Goal: Task Accomplishment & Management: Manage account settings

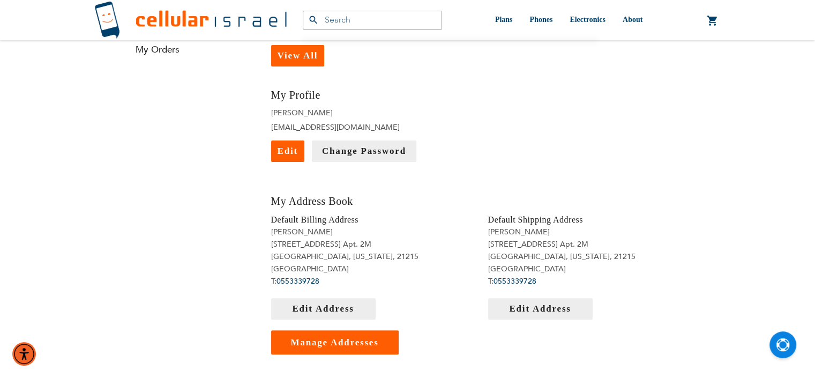
scroll to position [227, 0]
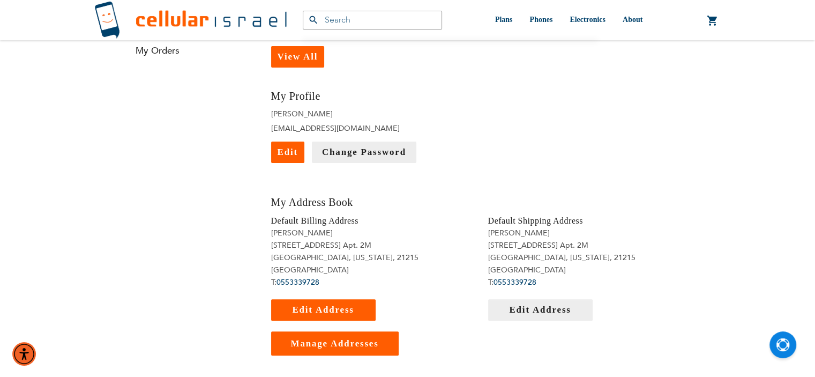
click at [328, 307] on span "Edit Address" at bounding box center [323, 310] width 62 height 10
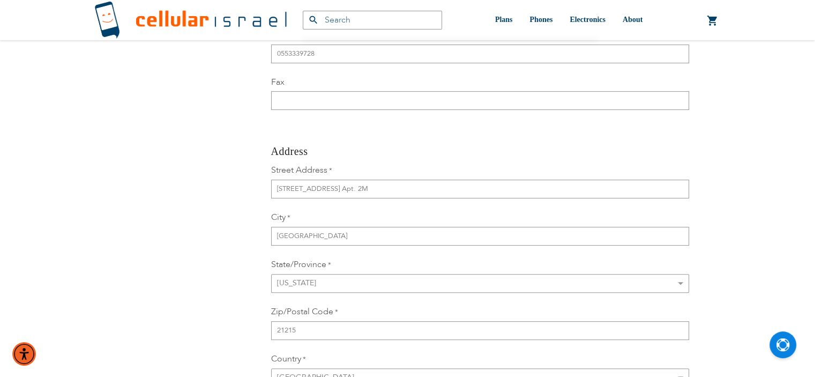
scroll to position [262, 0]
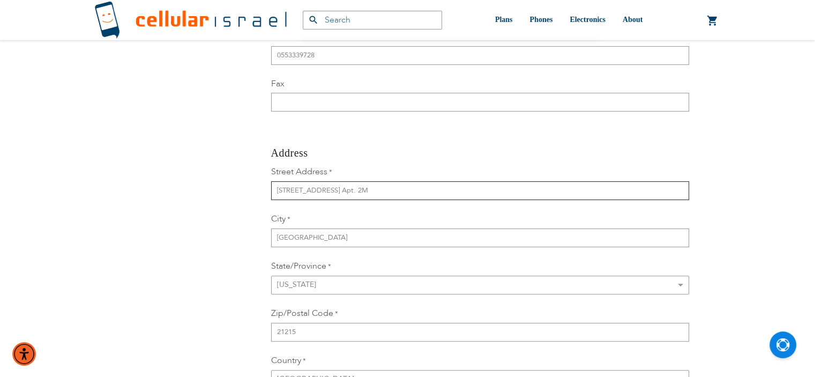
drag, startPoint x: 390, startPoint y: 192, endPoint x: 247, endPoint y: 194, distance: 143.7
click at [247, 194] on div "Contact Information First Name [PERSON_NAME] Last Name [PERSON_NAME] Company Ph…" at bounding box center [407, 194] width 579 height 565
type input "3407 W Strathmore Ave"
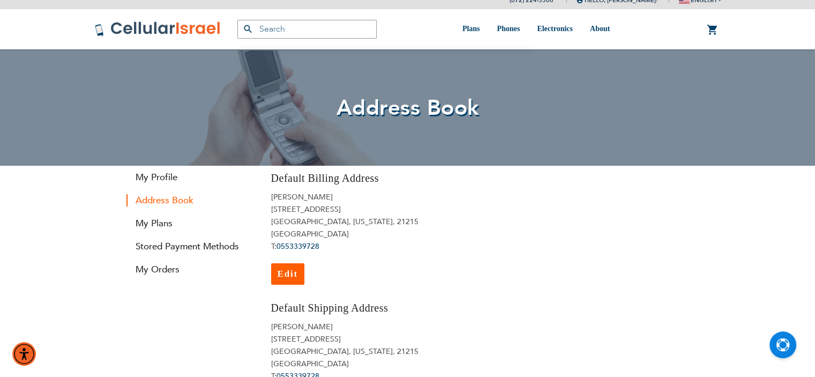
scroll to position [11, 0]
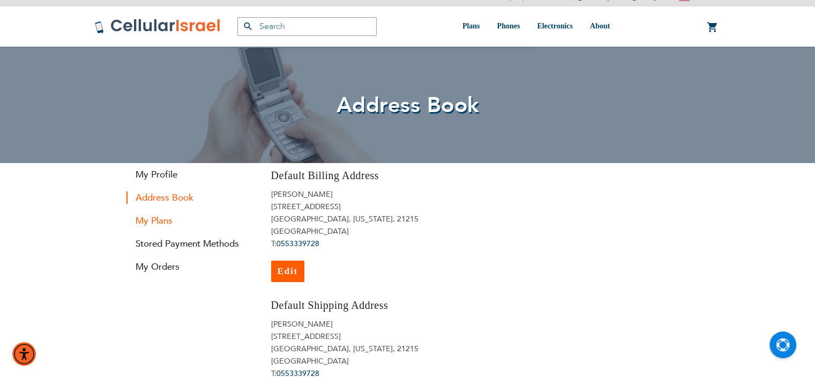
click at [153, 220] on link "My Plans" at bounding box center [191, 220] width 129 height 12
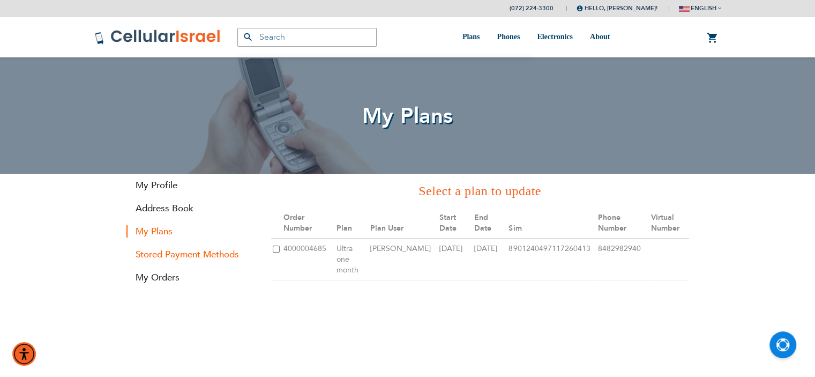
click at [184, 252] on link "Stored Payment Methods" at bounding box center [191, 254] width 129 height 12
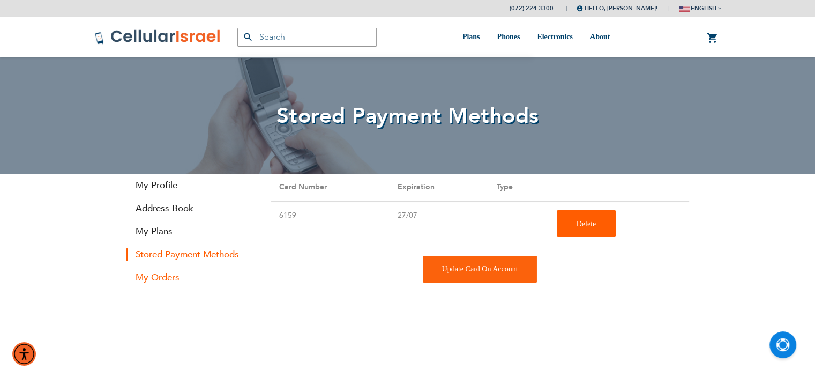
click at [168, 278] on link "My Orders" at bounding box center [191, 277] width 129 height 12
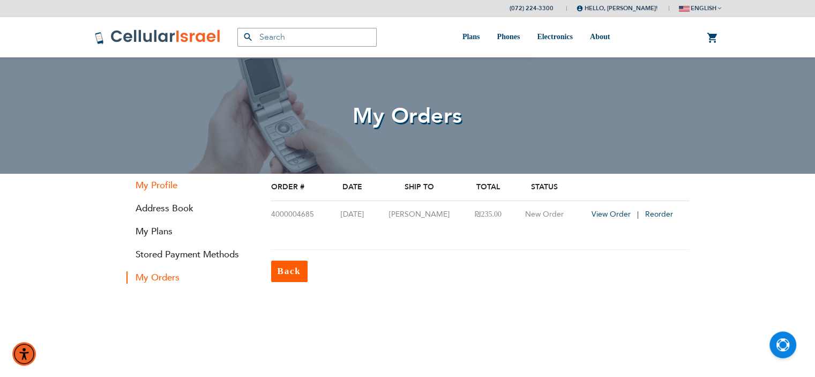
click at [166, 182] on link "My Profile" at bounding box center [191, 185] width 129 height 12
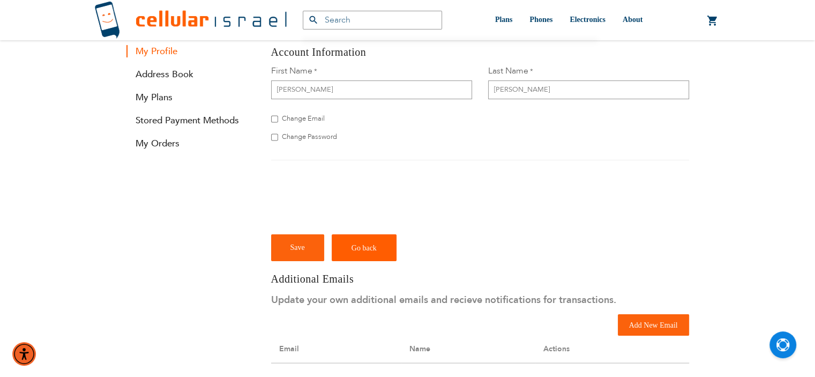
scroll to position [145, 0]
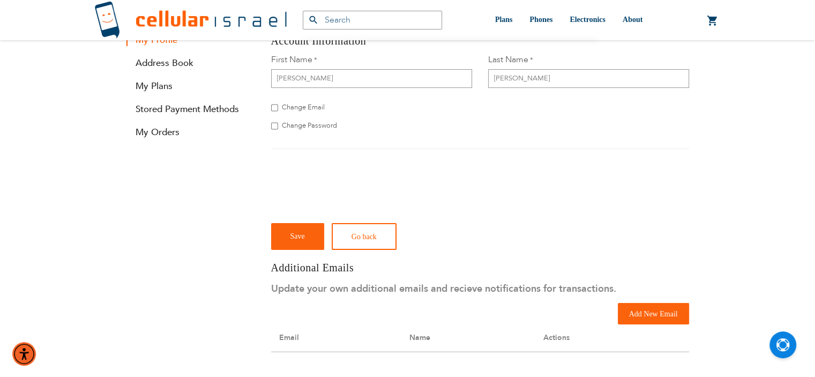
click at [354, 231] on link "Go back" at bounding box center [364, 236] width 65 height 27
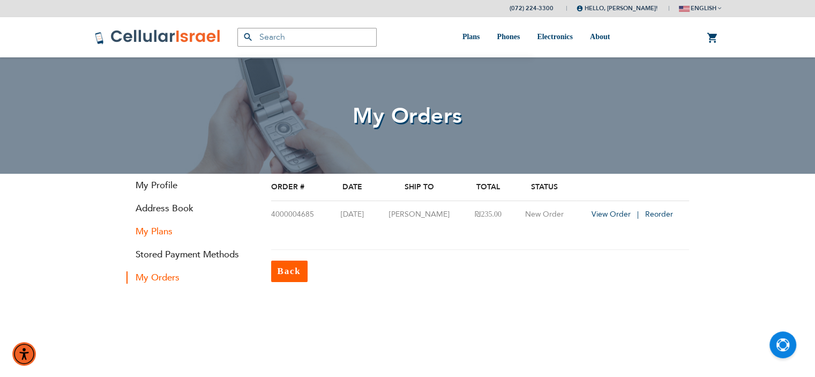
click at [139, 233] on link "My Plans" at bounding box center [191, 231] width 129 height 12
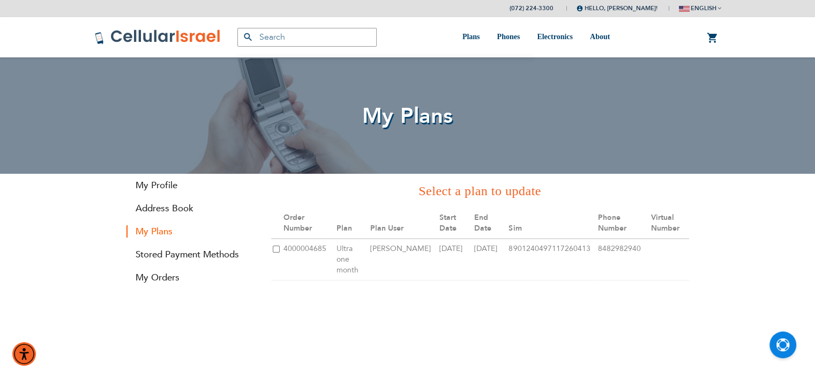
click at [560, 351] on section "Select a plan to update Manage My Plan Plan Settings Order Number Plan Plan Use…" at bounding box center [407, 281] width 579 height 214
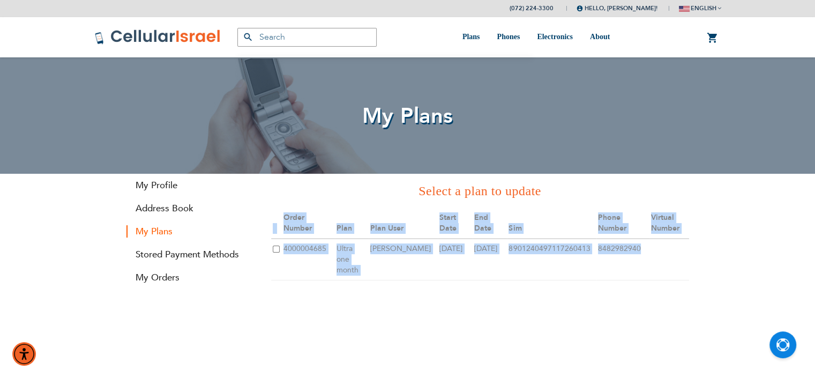
click at [560, 351] on section "Select a plan to update Manage My Plan Plan Settings Order Number Plan Plan Use…" at bounding box center [407, 281] width 579 height 214
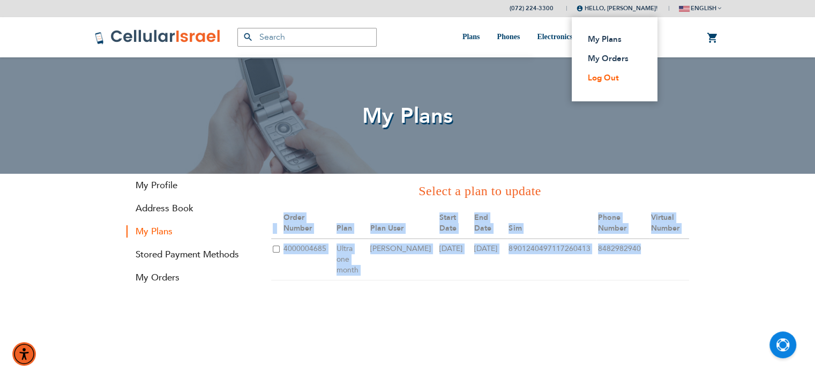
click at [596, 80] on link "Log Out" at bounding box center [611, 77] width 47 height 11
